Goal: Task Accomplishment & Management: Use online tool/utility

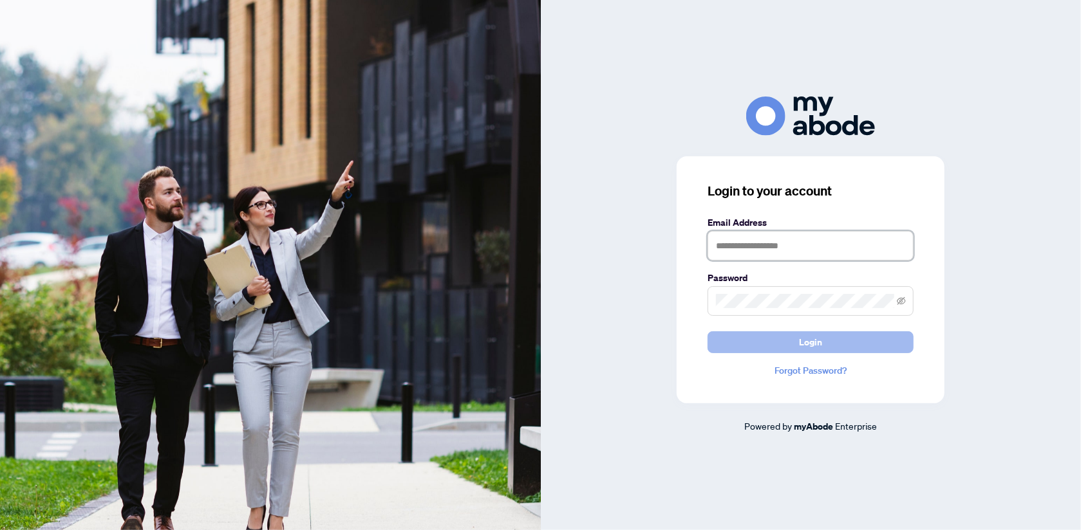
type input "**********"
click at [815, 345] on span "Login" at bounding box center [810, 342] width 23 height 21
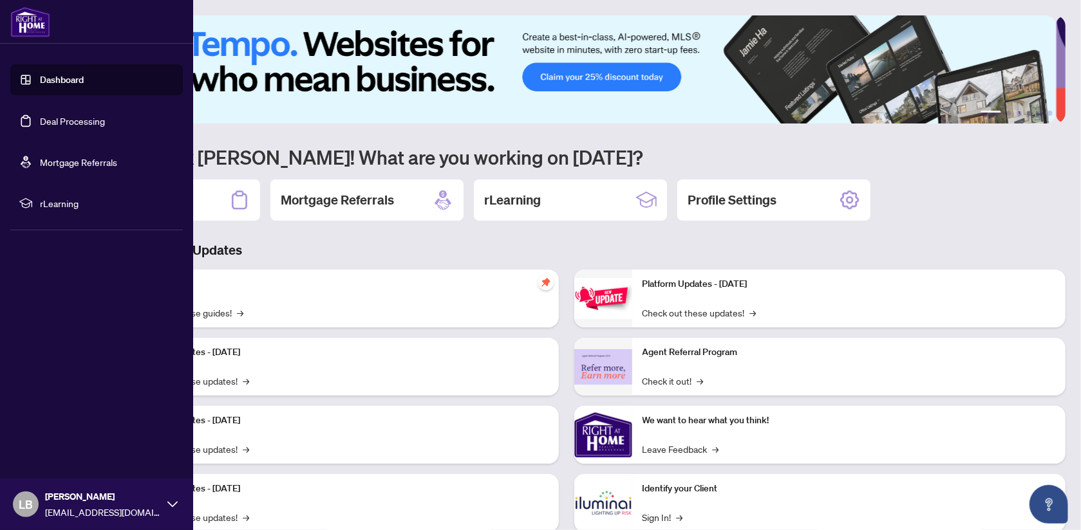
click at [61, 116] on link "Deal Processing" at bounding box center [72, 121] width 65 height 12
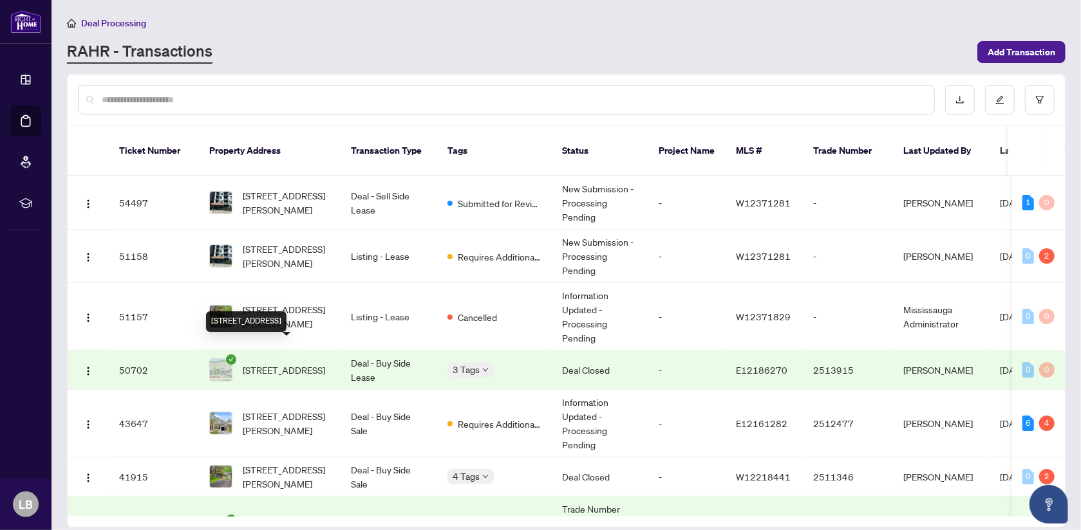
click at [285, 363] on span "[STREET_ADDRESS]" at bounding box center [284, 370] width 82 height 14
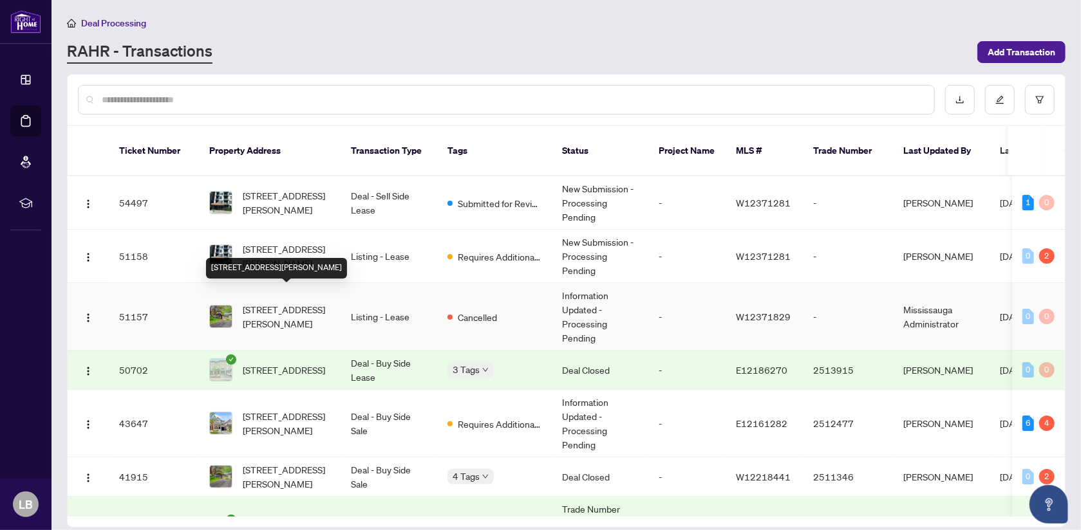
click at [290, 303] on span "[STREET_ADDRESS][PERSON_NAME]" at bounding box center [287, 317] width 88 height 28
click at [684, 405] on td "-" at bounding box center [686, 424] width 77 height 68
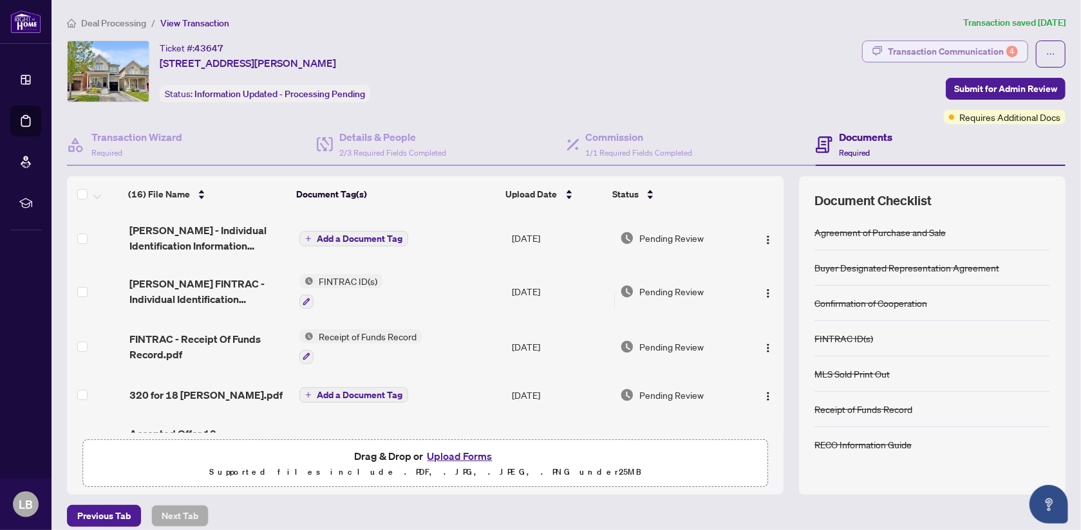
click at [960, 50] on div "Transaction Communication 4" at bounding box center [953, 51] width 130 height 21
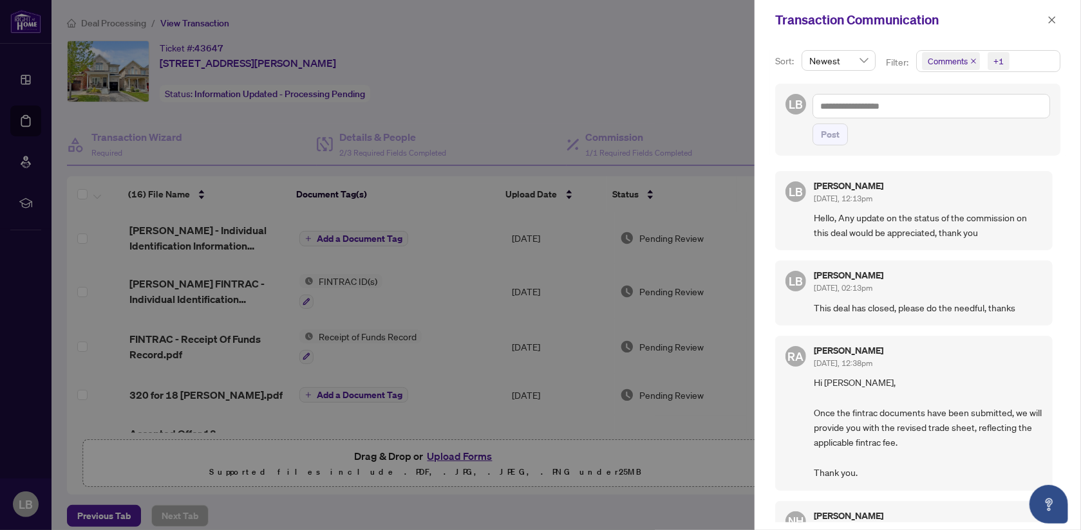
click at [624, 106] on div at bounding box center [540, 265] width 1081 height 530
